Goal: Task Accomplishment & Management: Manage account settings

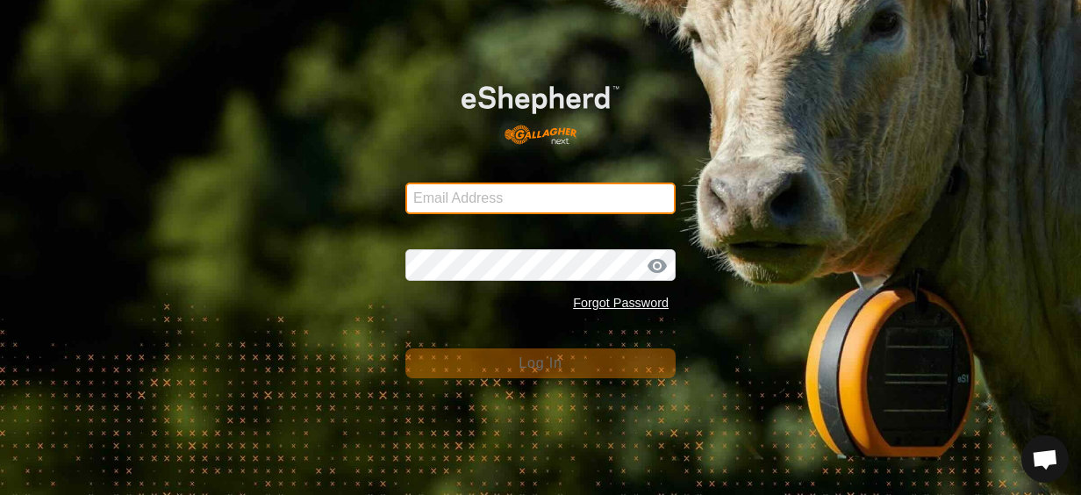
type input "[EMAIL_ADDRESS][DOMAIN_NAME]"
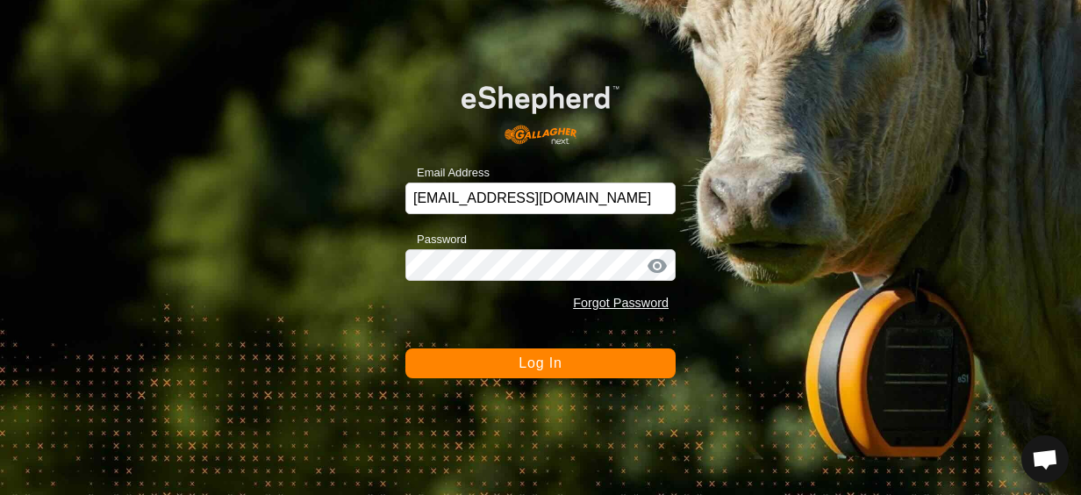
click at [560, 355] on span "Log In" at bounding box center [539, 362] width 43 height 15
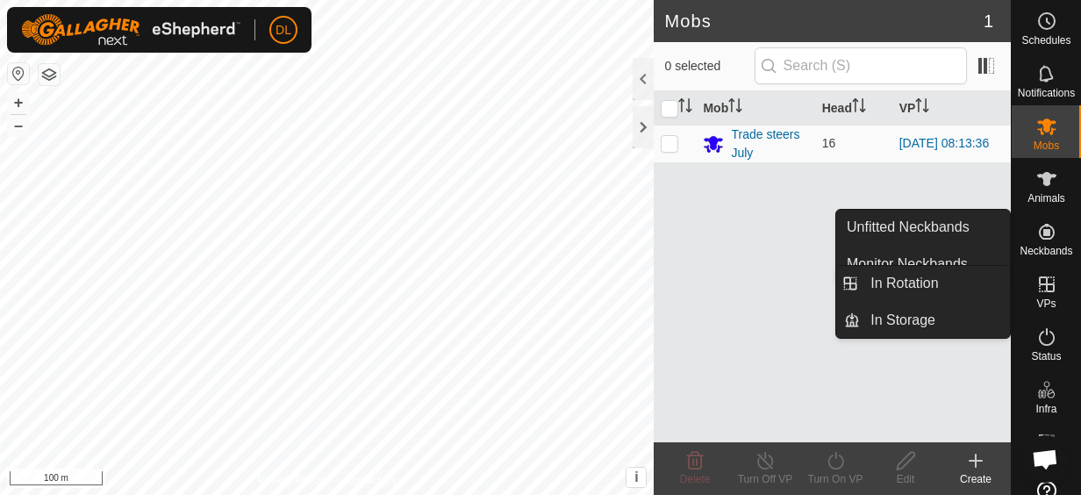
click at [1049, 281] on icon at bounding box center [1046, 284] width 21 height 21
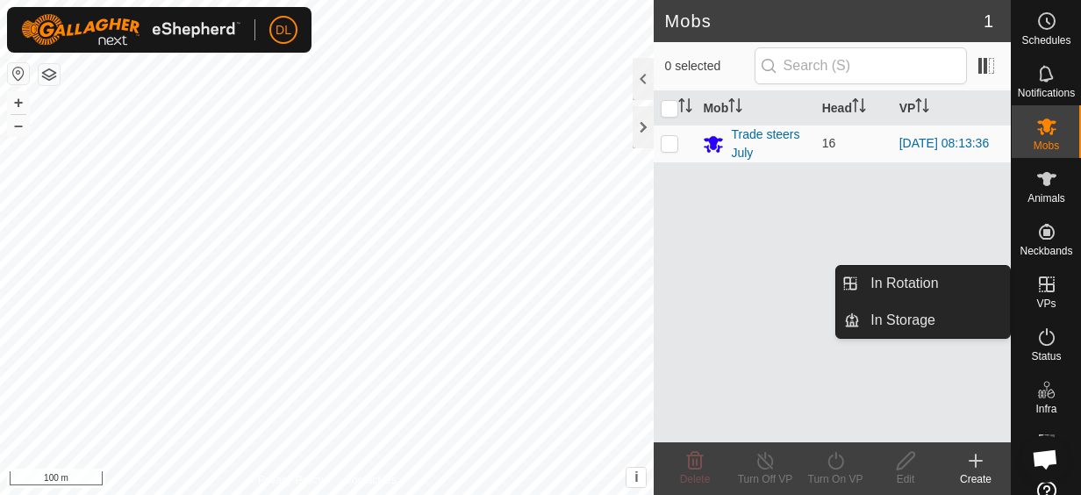
click at [1036, 285] on icon at bounding box center [1046, 284] width 21 height 21
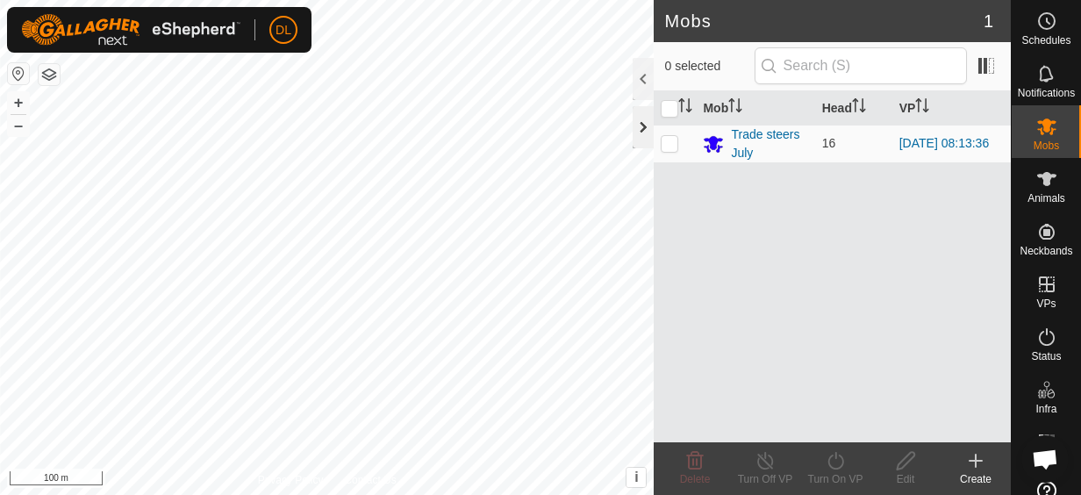
click at [642, 136] on div at bounding box center [642, 127] width 21 height 42
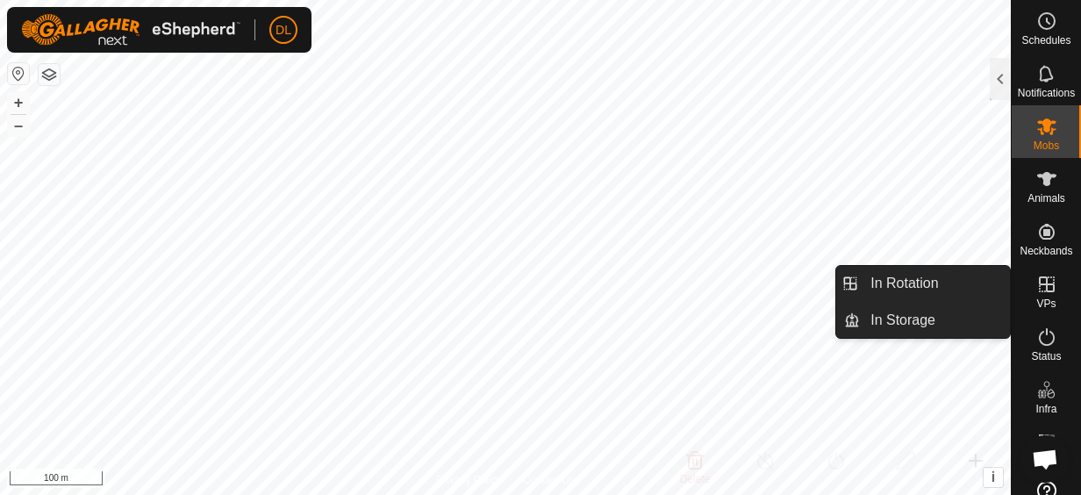
click at [1044, 282] on icon at bounding box center [1046, 284] width 21 height 21
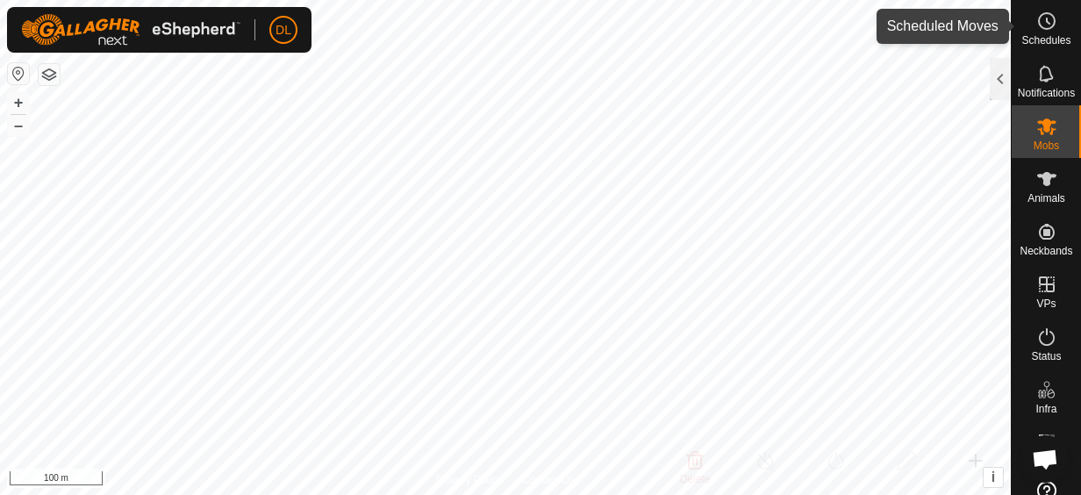
click at [1030, 5] on div "Schedules" at bounding box center [1045, 26] width 69 height 53
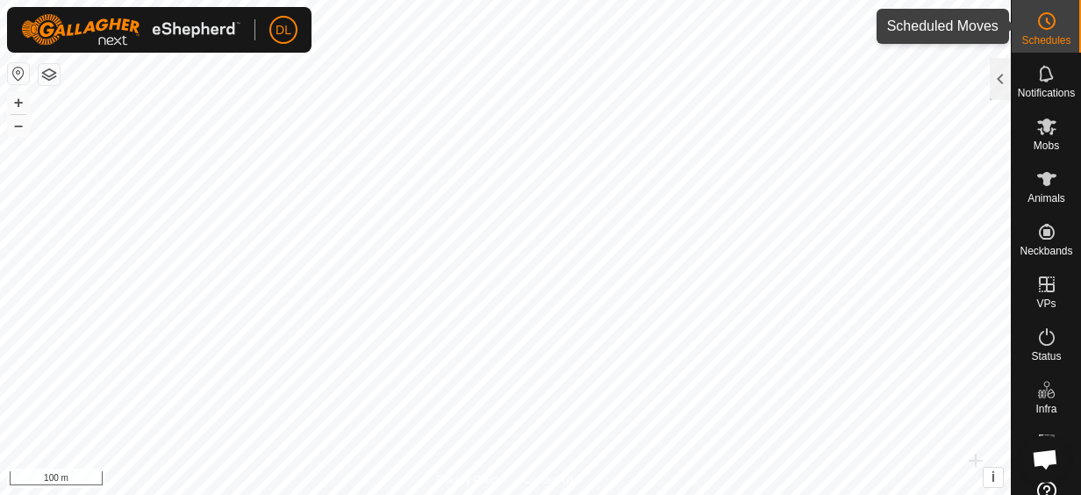
click at [1040, 25] on icon at bounding box center [1046, 21] width 21 height 21
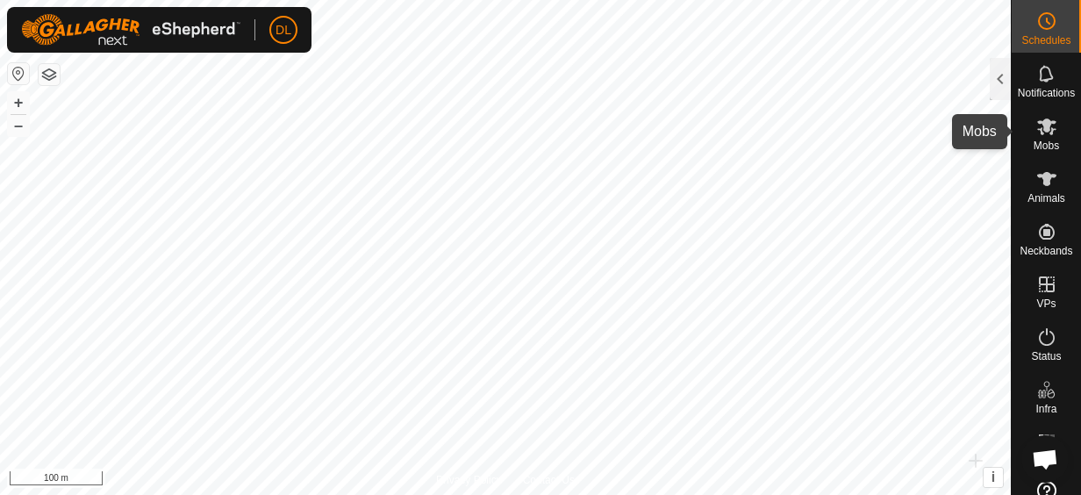
click at [1047, 129] on icon at bounding box center [1046, 126] width 19 height 17
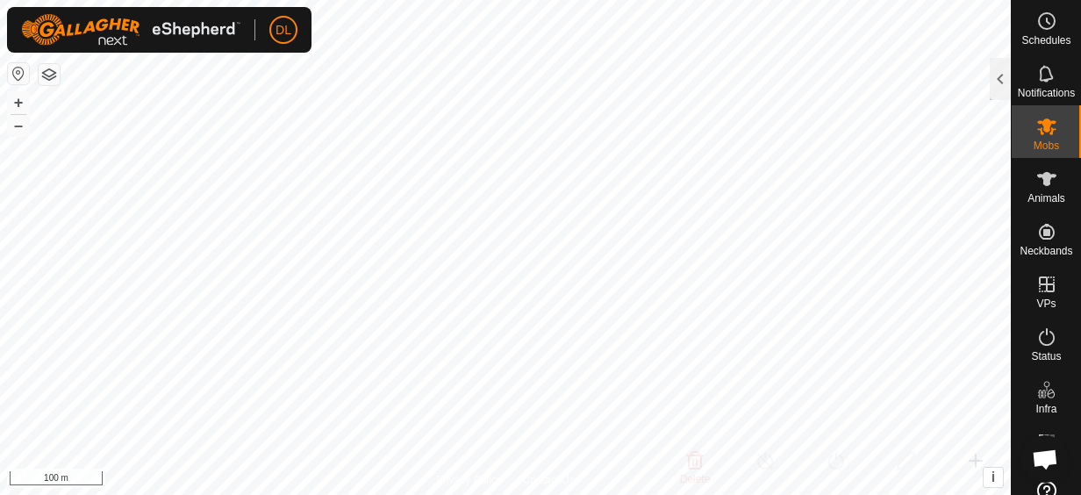
click at [1031, 137] on es-mob-svg-icon at bounding box center [1047, 126] width 32 height 28
click at [998, 79] on div at bounding box center [999, 79] width 21 height 42
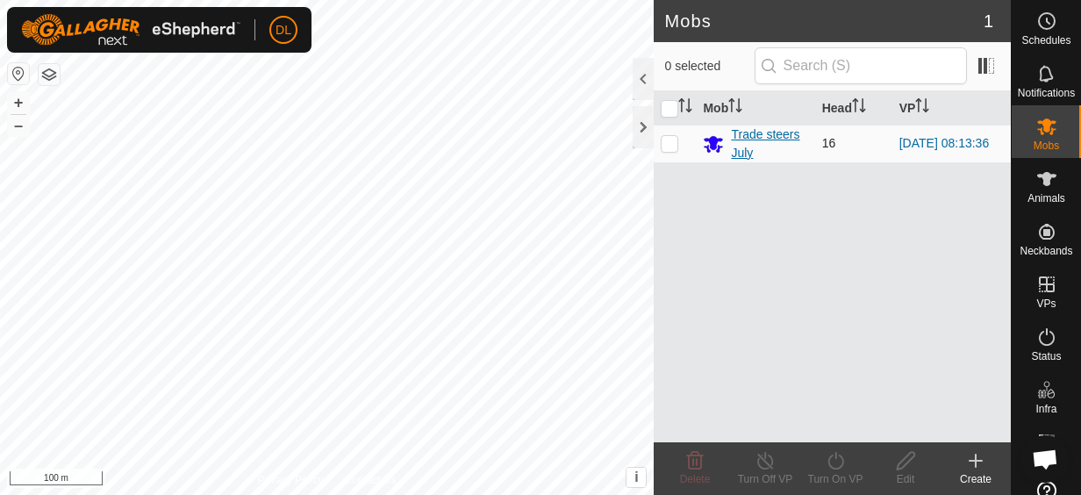
click at [756, 144] on div "Trade steers July" at bounding box center [769, 143] width 76 height 37
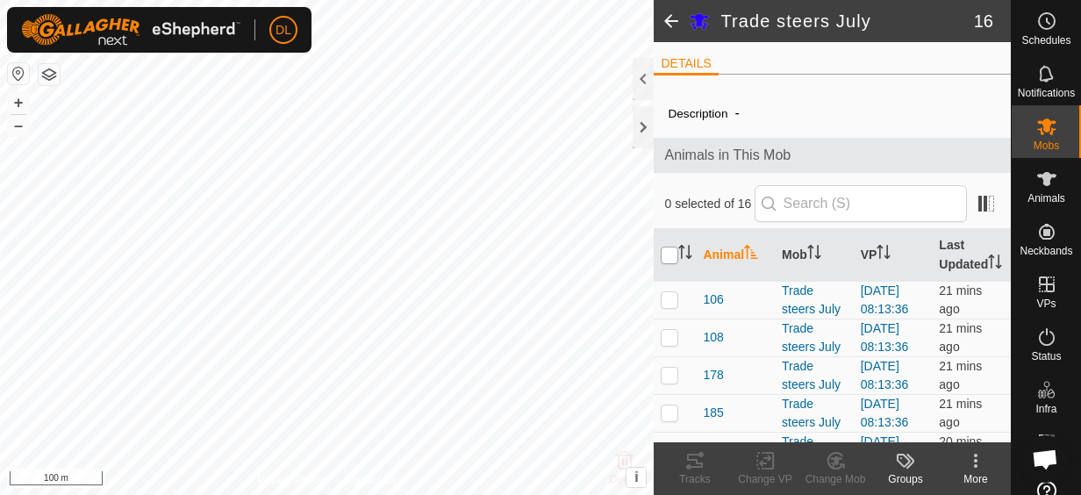
click at [667, 262] on input "checkbox" at bounding box center [669, 255] width 18 height 18
checkbox input "true"
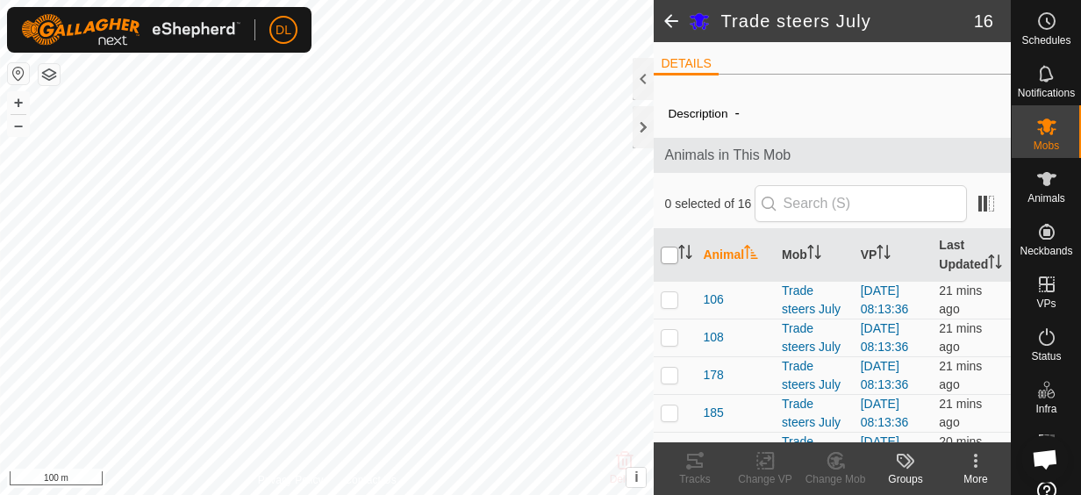
checkbox input "true"
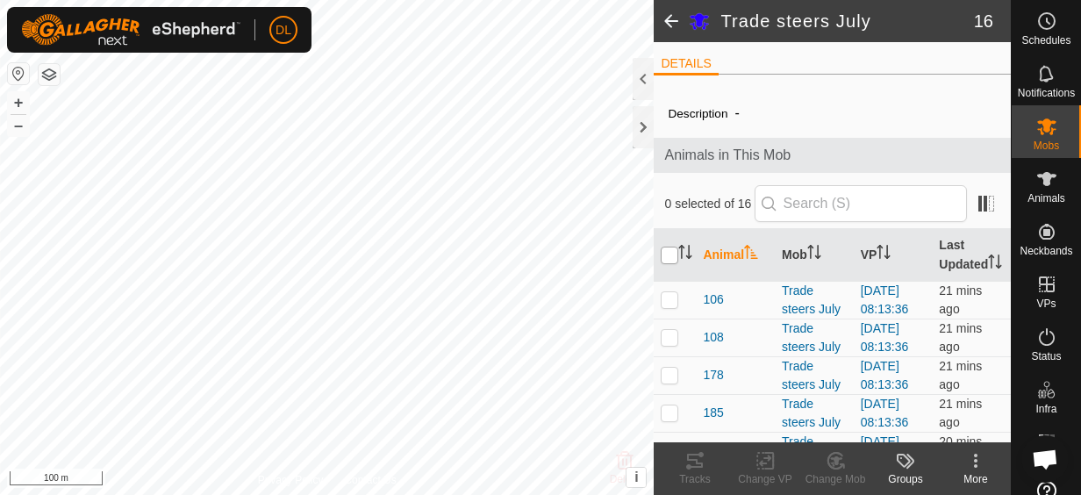
checkbox input "true"
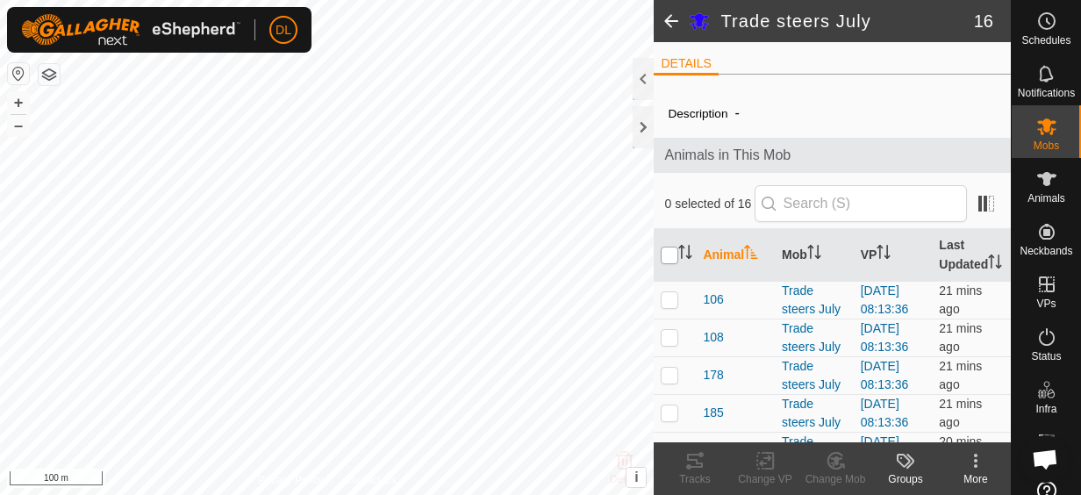
checkbox input "true"
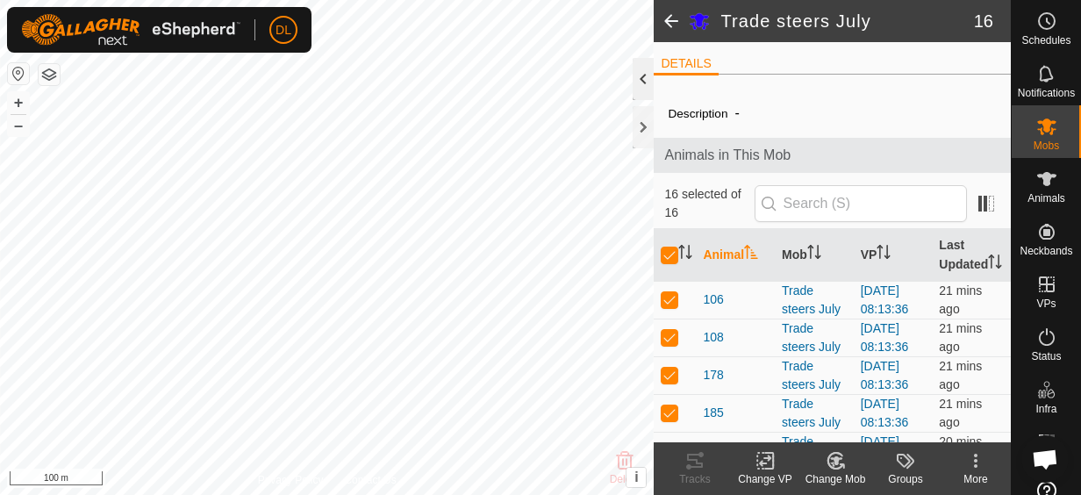
click at [647, 69] on div at bounding box center [642, 79] width 21 height 42
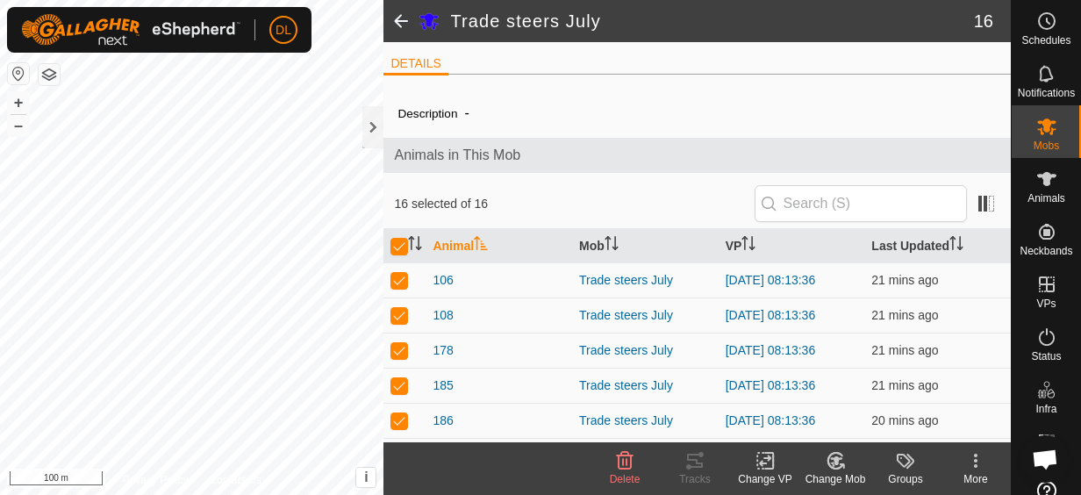
click at [409, 18] on span at bounding box center [400, 21] width 35 height 42
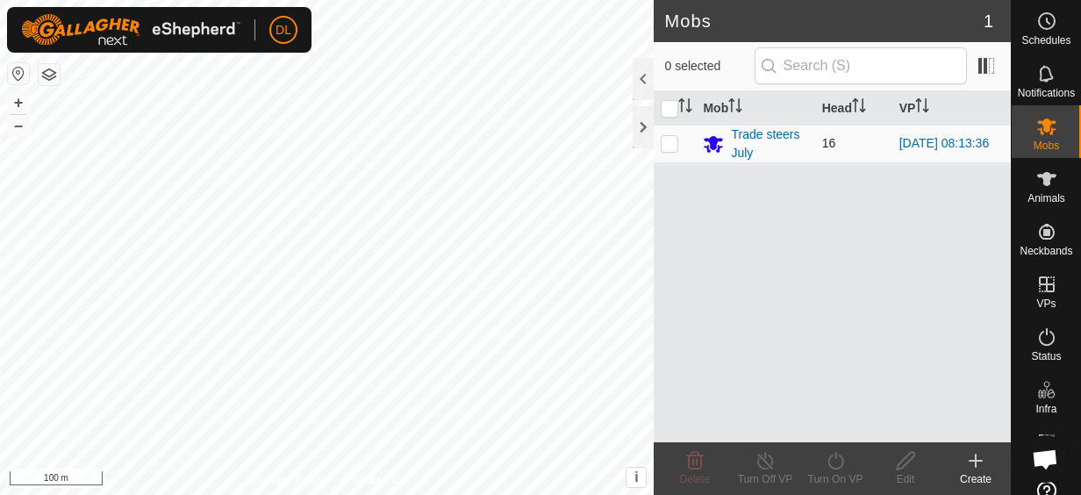
click at [667, 144] on p-checkbox at bounding box center [669, 143] width 18 height 14
checkbox input "true"
click at [646, 78] on div at bounding box center [642, 79] width 21 height 42
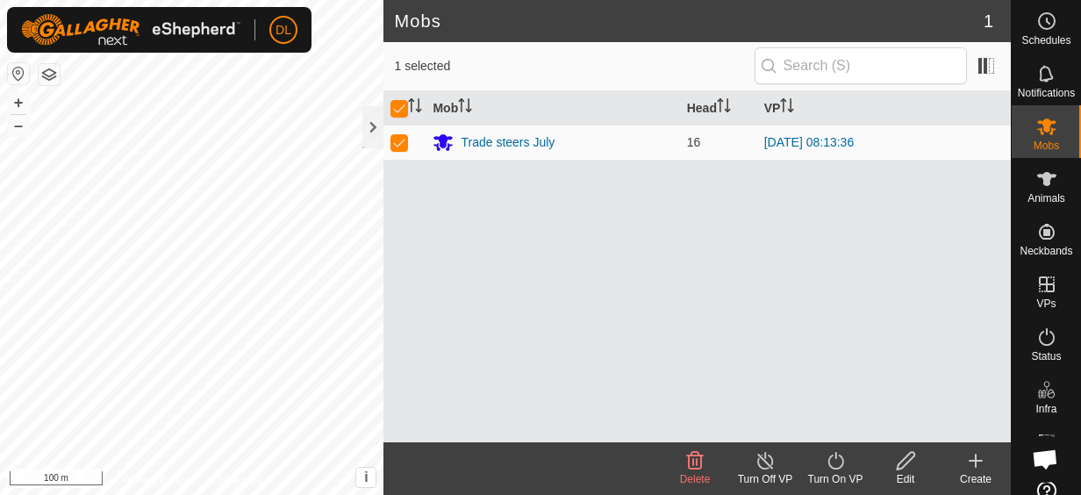
click at [839, 141] on link "[DATE] 08:13:36" at bounding box center [808, 142] width 89 height 14
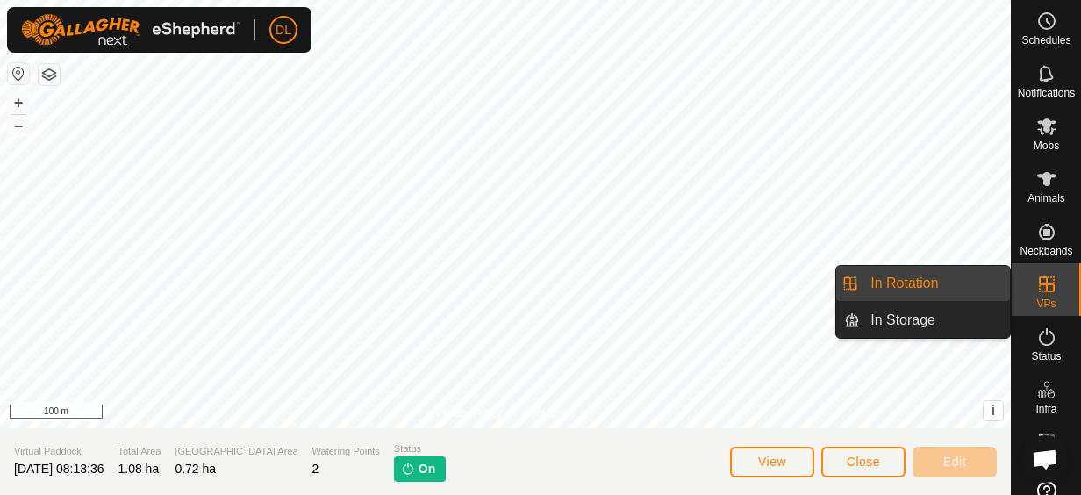
click at [1044, 287] on icon at bounding box center [1046, 284] width 21 height 21
click at [922, 287] on link "In Rotation" at bounding box center [935, 283] width 150 height 35
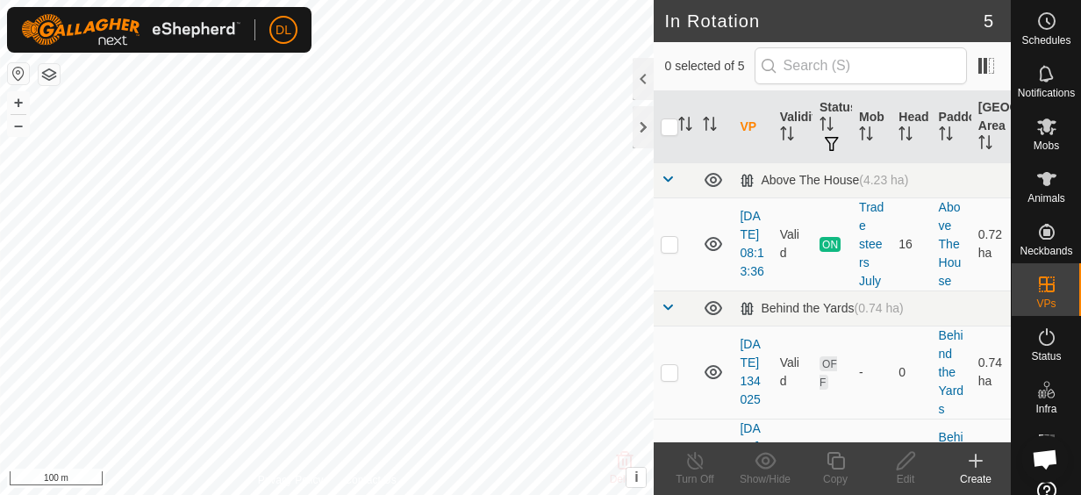
click at [979, 464] on icon at bounding box center [975, 460] width 21 height 21
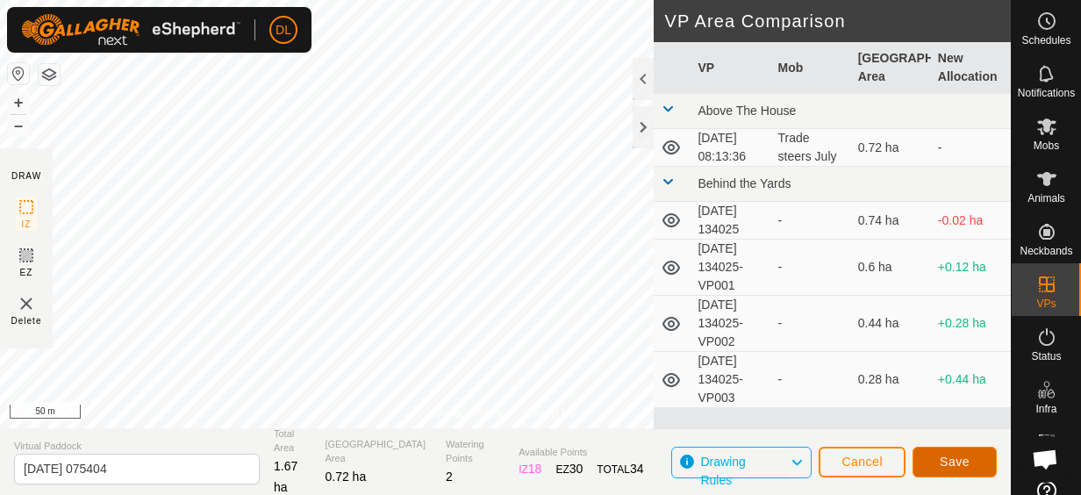
click at [949, 455] on span "Save" at bounding box center [954, 461] width 30 height 14
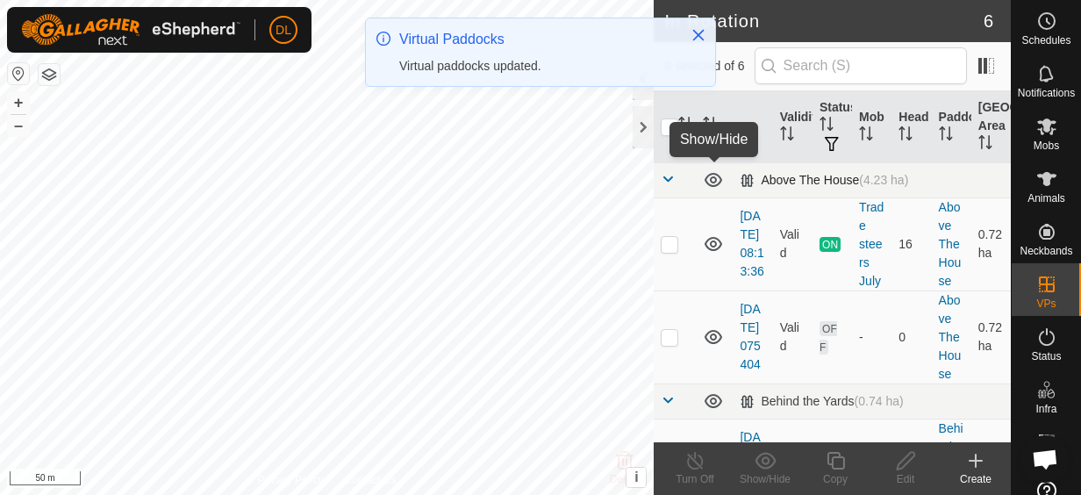
click at [711, 177] on icon at bounding box center [713, 180] width 18 height 14
click at [711, 176] on icon at bounding box center [713, 179] width 21 height 21
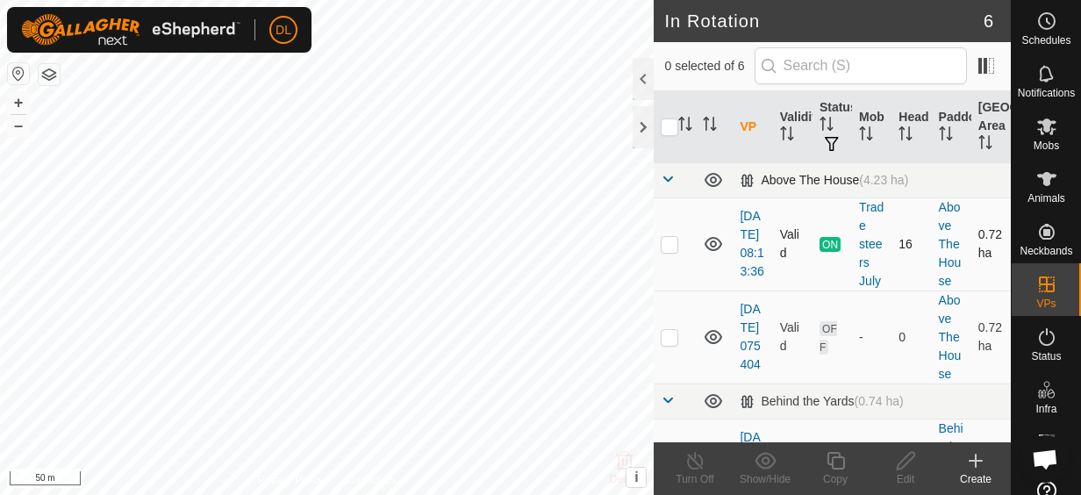
click at [714, 251] on icon at bounding box center [713, 243] width 21 height 21
click at [714, 250] on icon at bounding box center [713, 243] width 21 height 21
click at [714, 347] on icon at bounding box center [713, 336] width 21 height 21
click at [642, 82] on div at bounding box center [642, 79] width 21 height 42
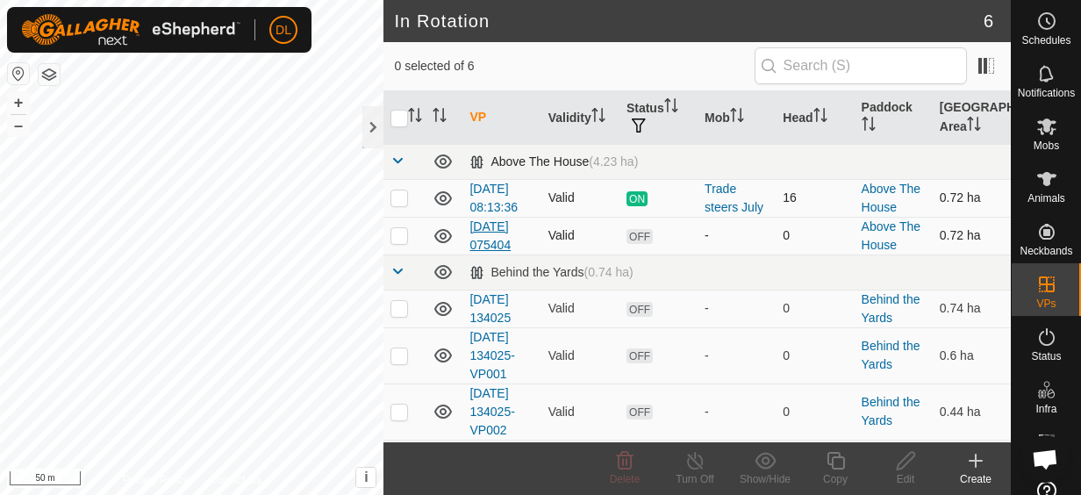
click at [505, 225] on link "[DATE] 075404" at bounding box center [489, 235] width 41 height 32
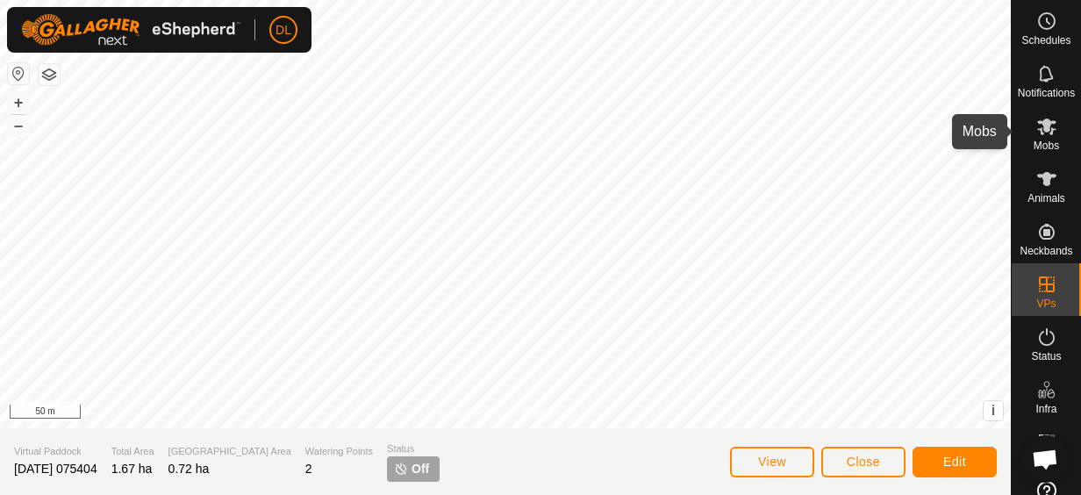
click at [1046, 132] on icon at bounding box center [1046, 126] width 21 height 21
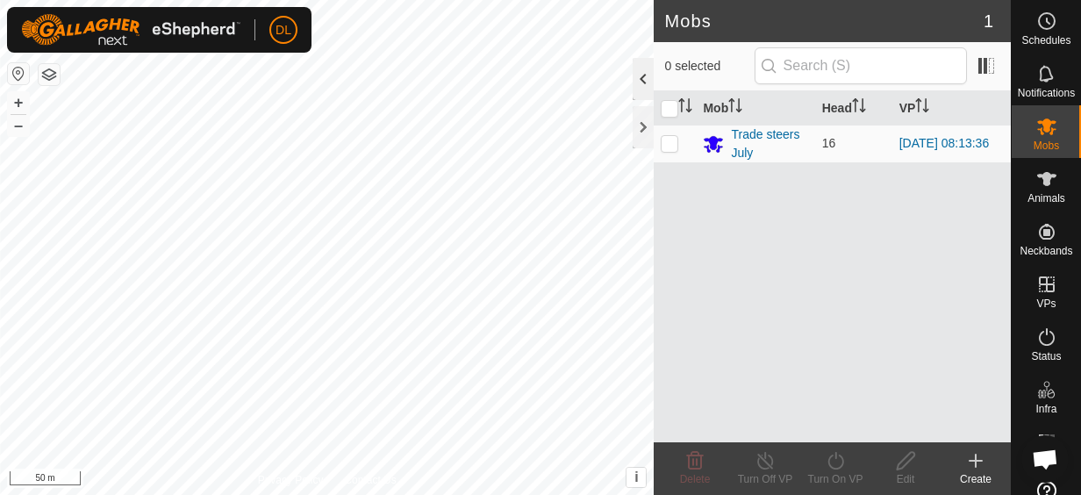
click at [636, 83] on div at bounding box center [642, 79] width 21 height 42
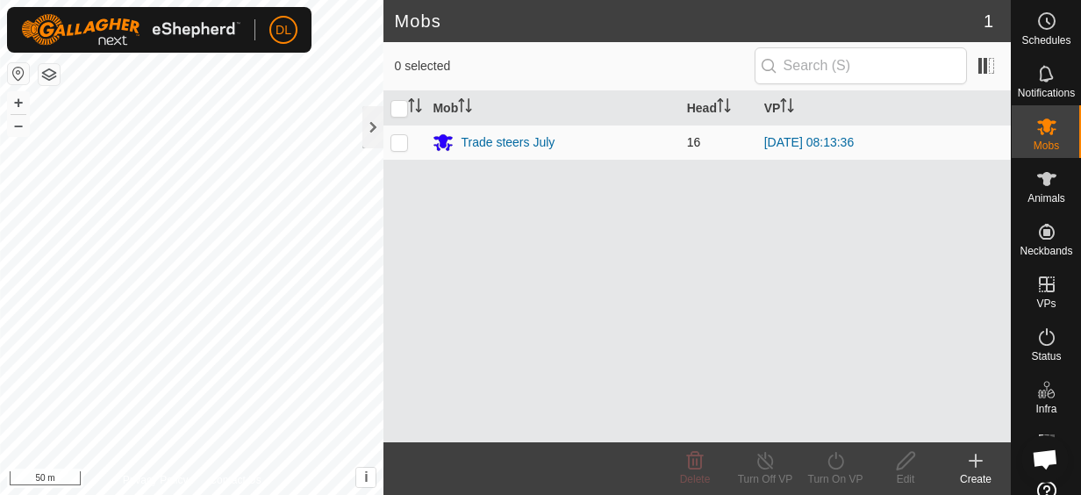
click at [401, 139] on p-checkbox at bounding box center [399, 142] width 18 height 14
checkbox input "true"
click at [779, 139] on link "[DATE] 08:13:36" at bounding box center [808, 142] width 89 height 14
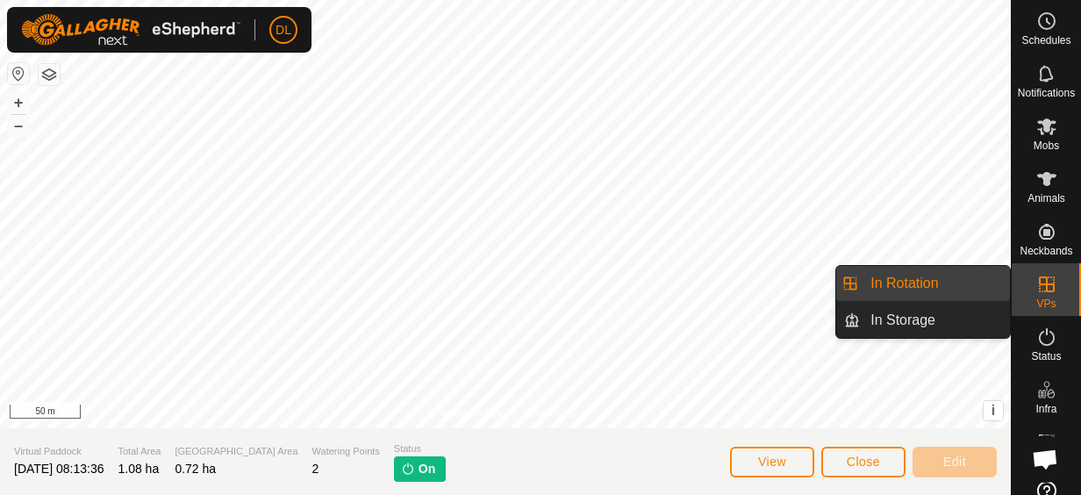
click at [1051, 283] on es-virtualpaddocks-svg-icon at bounding box center [1047, 284] width 32 height 28
click at [914, 318] on link "In Storage" at bounding box center [935, 320] width 150 height 35
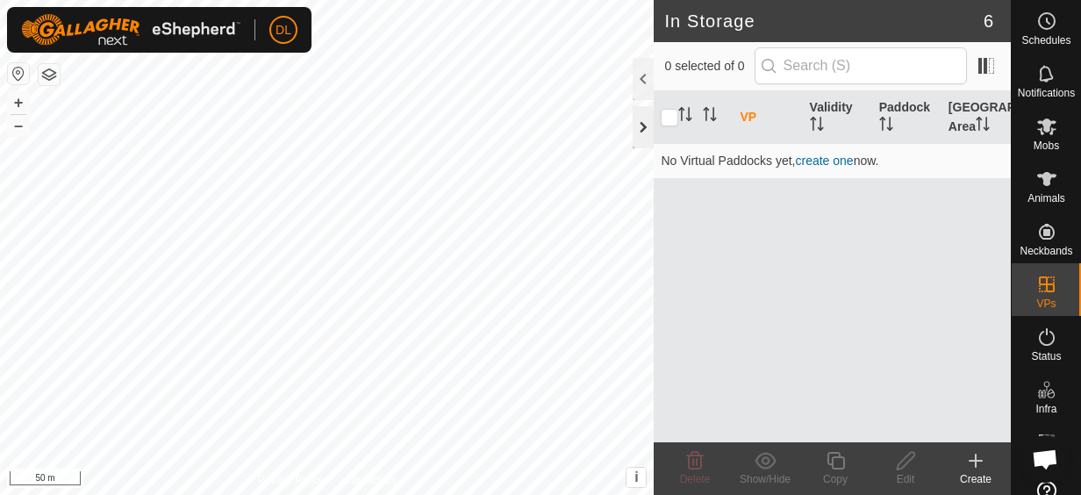
click at [636, 125] on div at bounding box center [642, 127] width 21 height 42
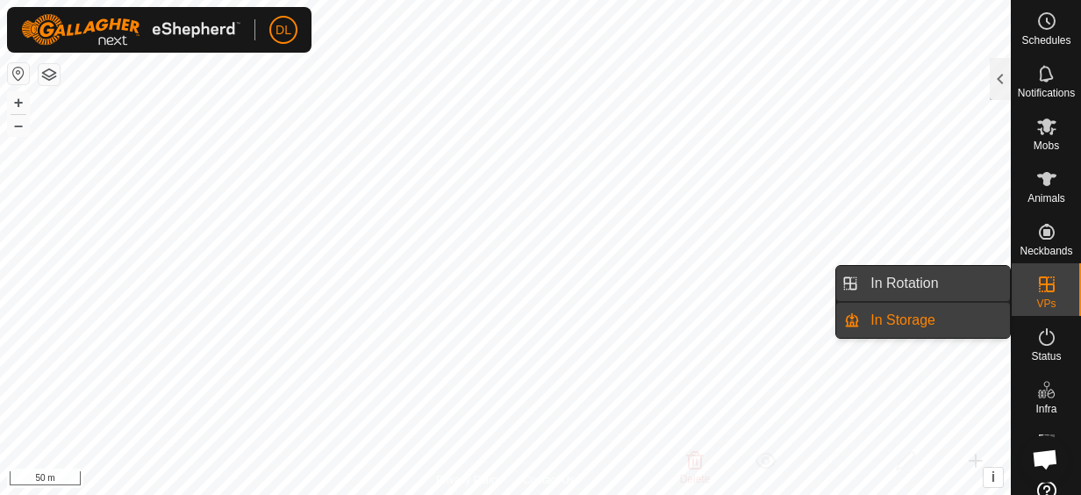
click at [950, 286] on link "In Rotation" at bounding box center [935, 283] width 150 height 35
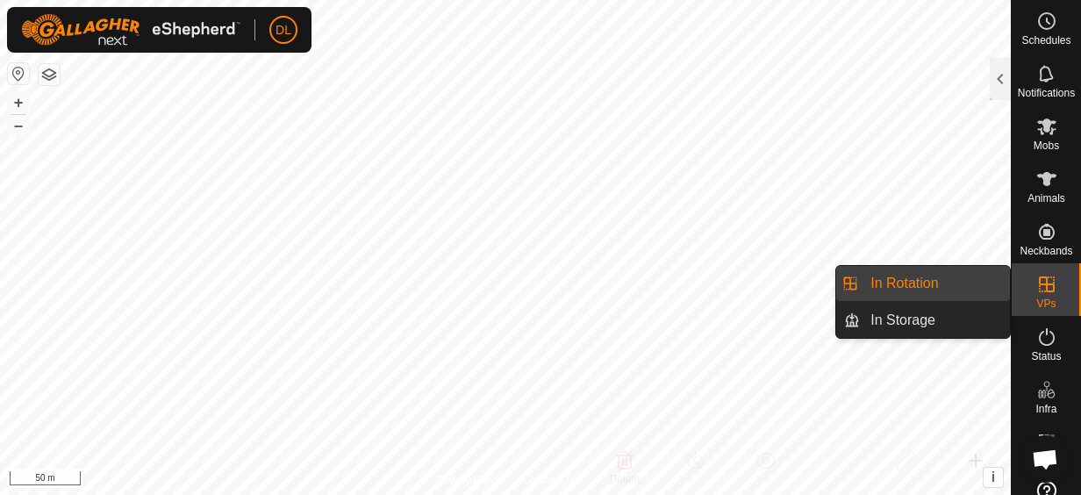
click at [910, 282] on link "In Rotation" at bounding box center [935, 283] width 150 height 35
click at [1040, 284] on icon at bounding box center [1046, 284] width 16 height 16
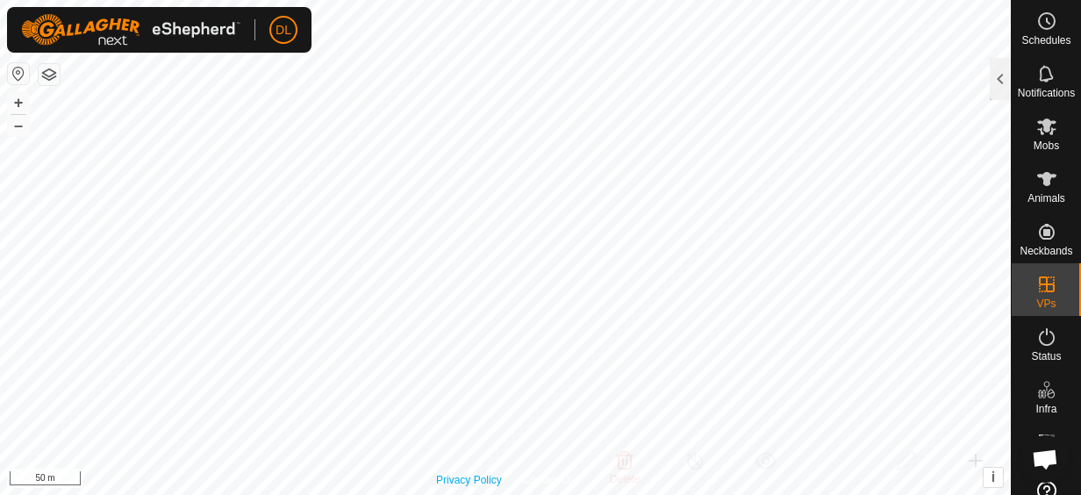
checkbox input "true"
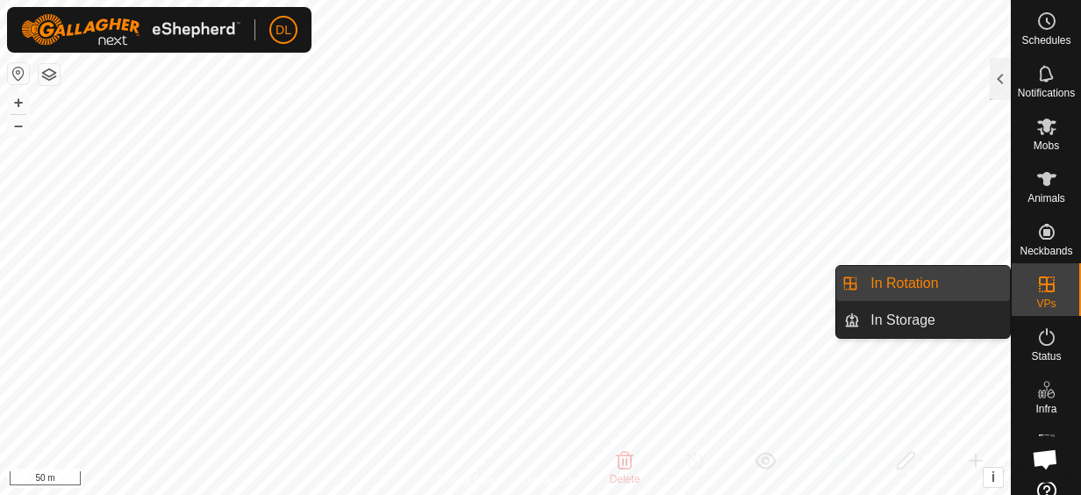
click at [1040, 282] on icon at bounding box center [1046, 284] width 21 height 21
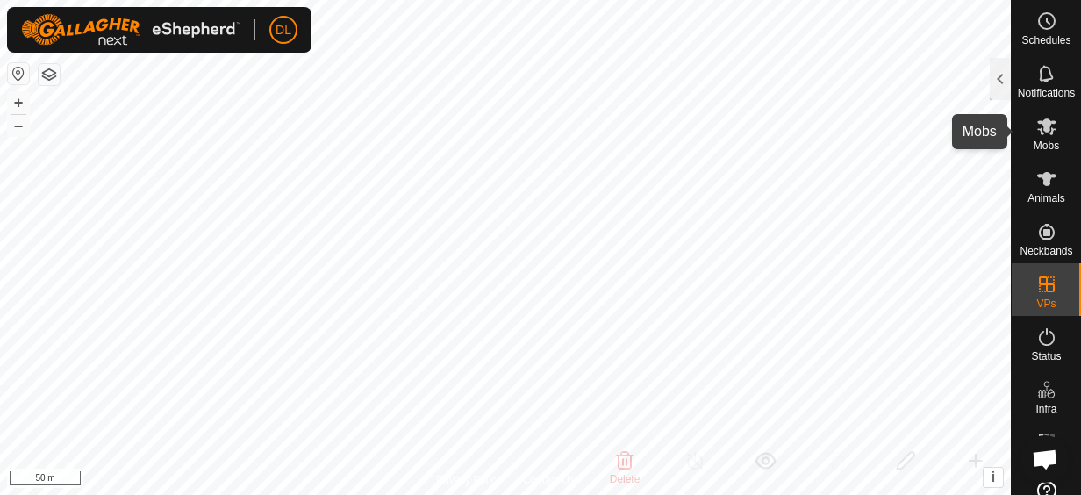
click at [1043, 126] on icon at bounding box center [1046, 126] width 21 height 21
